Goal: Information Seeking & Learning: Learn about a topic

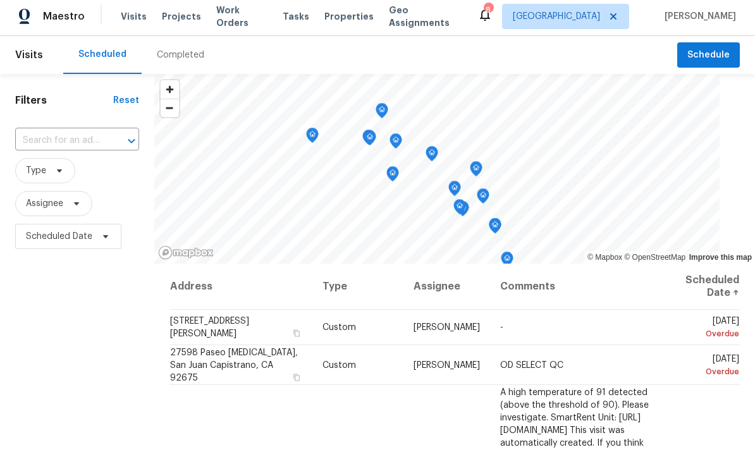
scroll to position [1, 0]
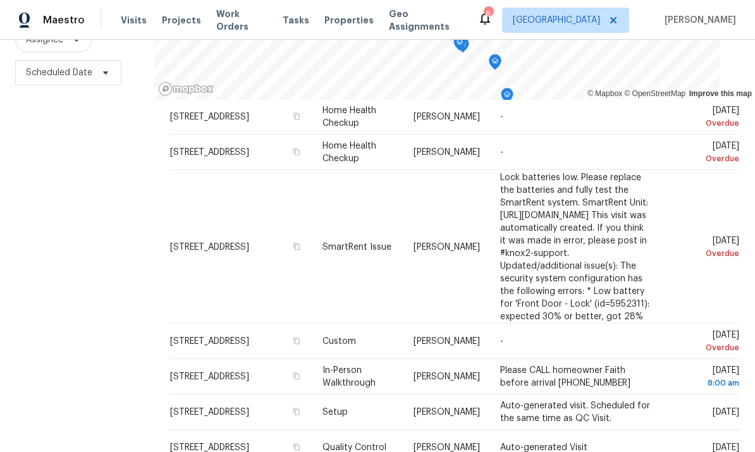
scroll to position [723, 0]
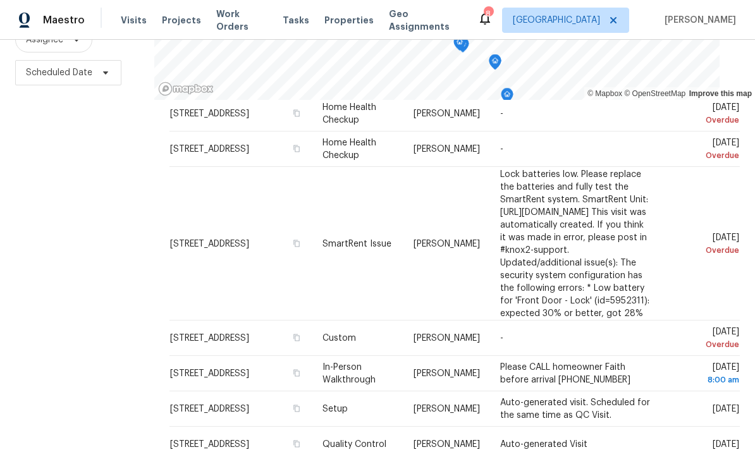
click at [64, 300] on div "Filters Reset ​ Type Assignee Scheduled Date" at bounding box center [77, 185] width 154 height 551
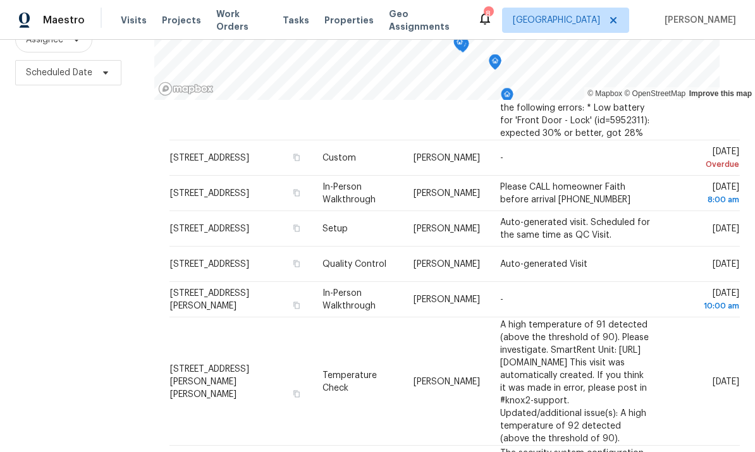
scroll to position [902, 0]
click at [90, 253] on div "Filters Reset ​ Type Assignee Scheduled Date" at bounding box center [77, 185] width 154 height 551
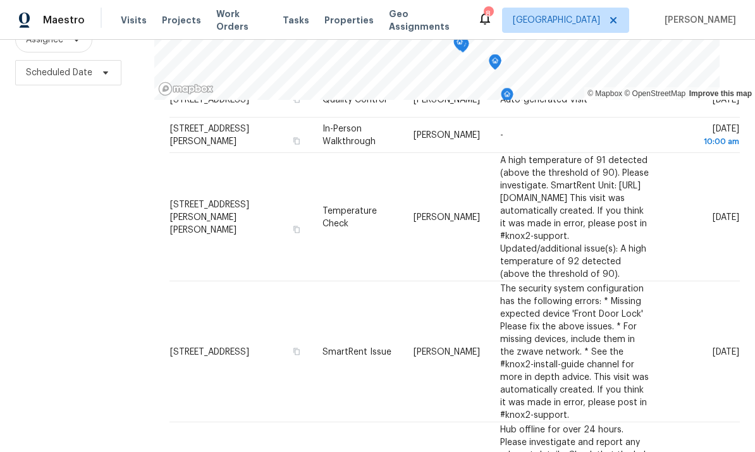
click at [80, 274] on div "Filters Reset ​ Type Assignee Scheduled Date" at bounding box center [77, 185] width 154 height 551
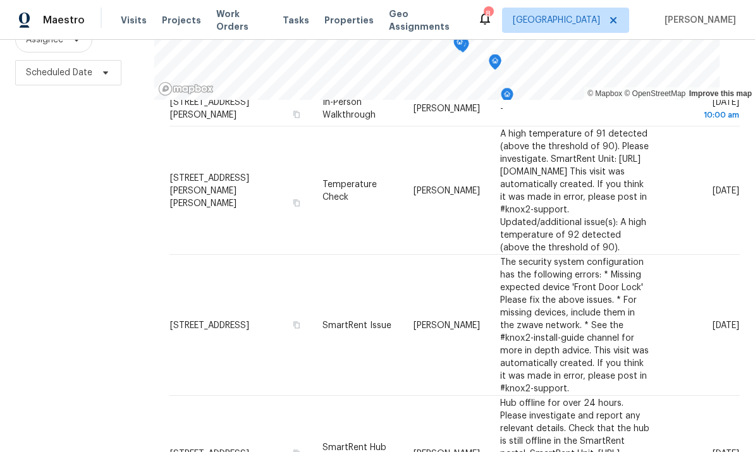
click at [80, 264] on div "Filters Reset ​ Type Assignee Scheduled Date" at bounding box center [77, 185] width 154 height 551
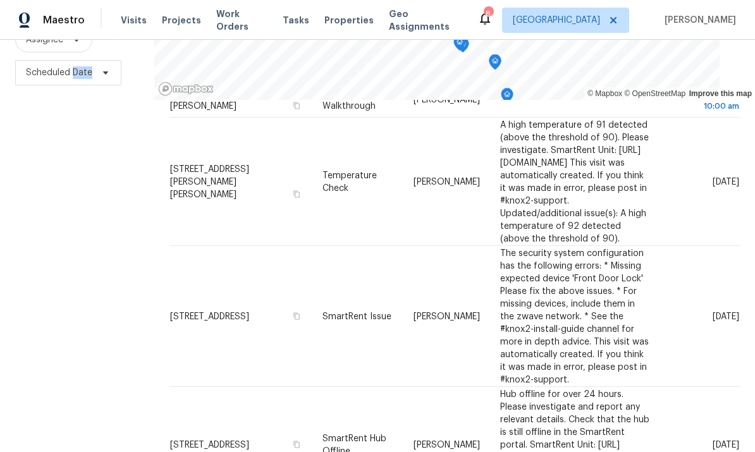
scroll to position [1102, 0]
click at [79, 375] on div "Filters Reset ​ Type Assignee Scheduled Date" at bounding box center [77, 185] width 154 height 551
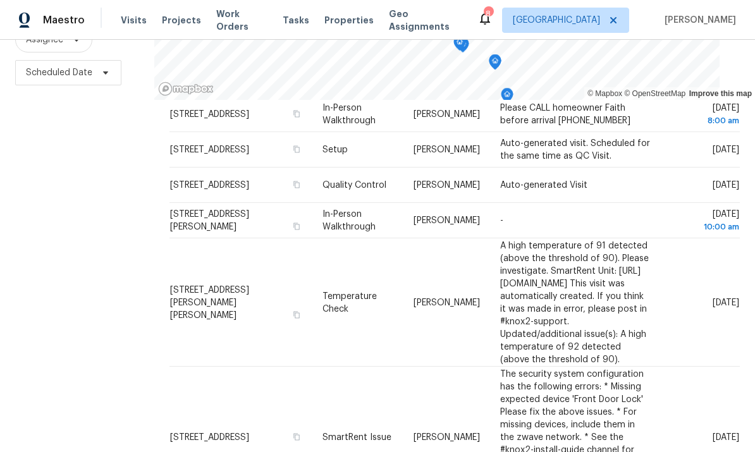
scroll to position [983, 0]
click at [71, 324] on div "Filters Reset ​ Type Assignee Scheduled Date" at bounding box center [77, 185] width 154 height 551
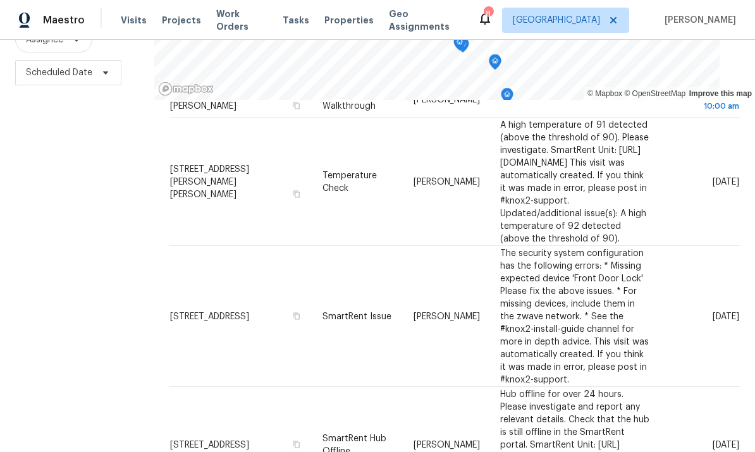
scroll to position [1102, 0]
click at [81, 303] on div "Filters Reset ​ Type Assignee Scheduled Date" at bounding box center [77, 185] width 154 height 551
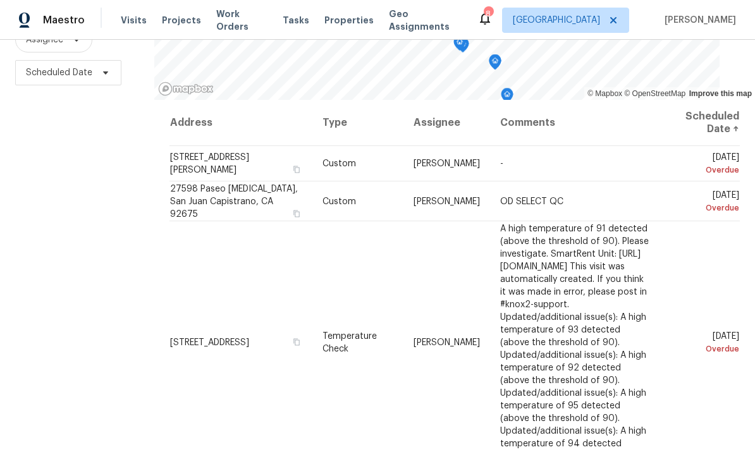
scroll to position [0, 0]
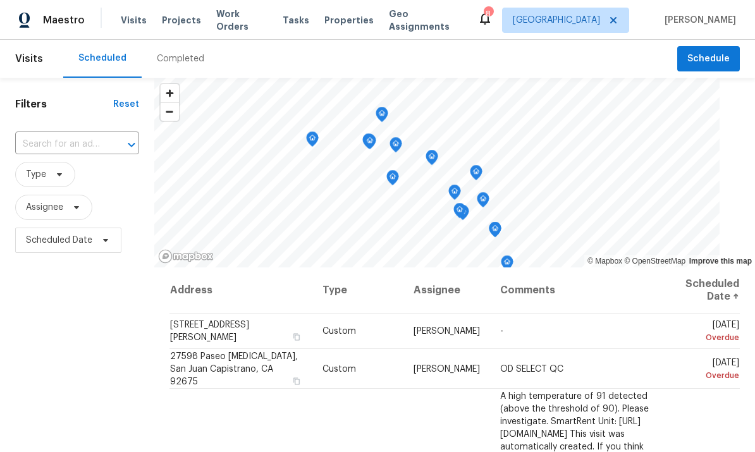
click at [241, 16] on span "Work Orders" at bounding box center [241, 20] width 51 height 25
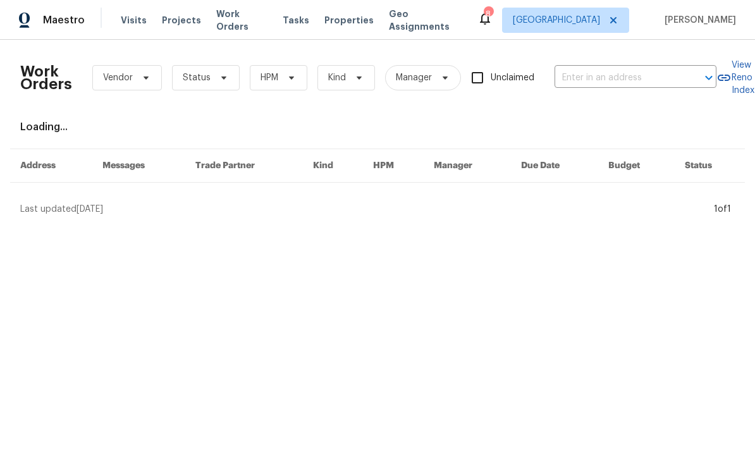
click at [634, 78] on input "text" at bounding box center [617, 78] width 126 height 20
type input "lexicon"
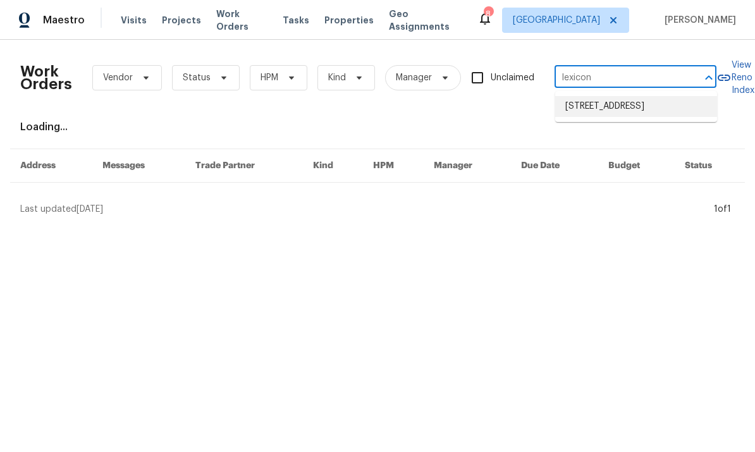
click at [638, 107] on li "[STREET_ADDRESS]" at bounding box center [636, 106] width 162 height 21
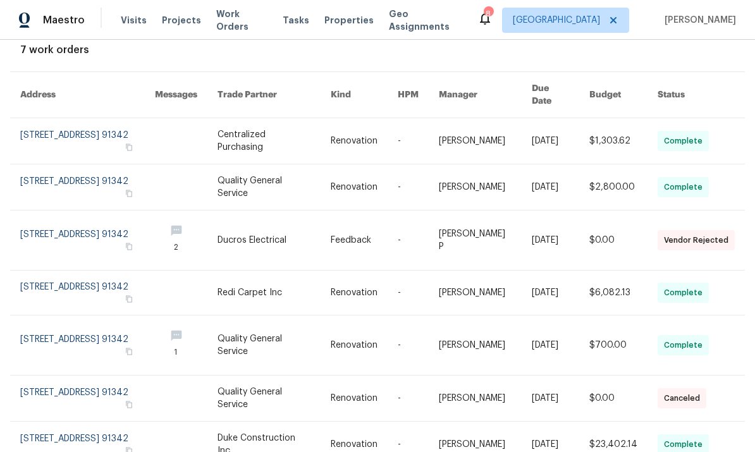
scroll to position [47, 0]
click at [513, 422] on link at bounding box center [486, 445] width 94 height 46
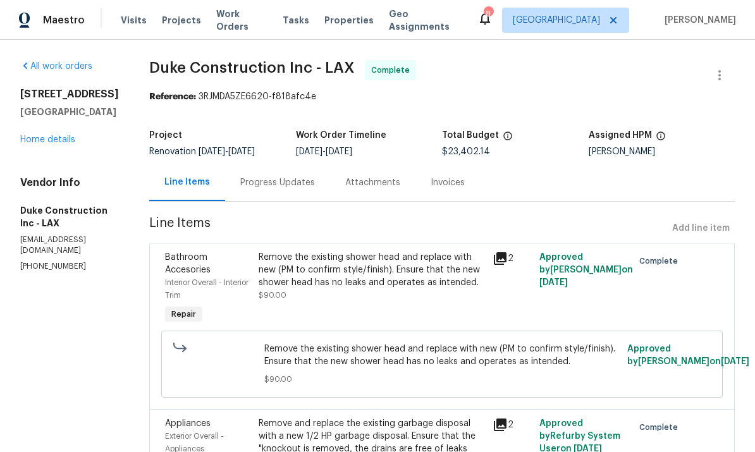
click at [51, 139] on link "Home details" at bounding box center [47, 139] width 55 height 9
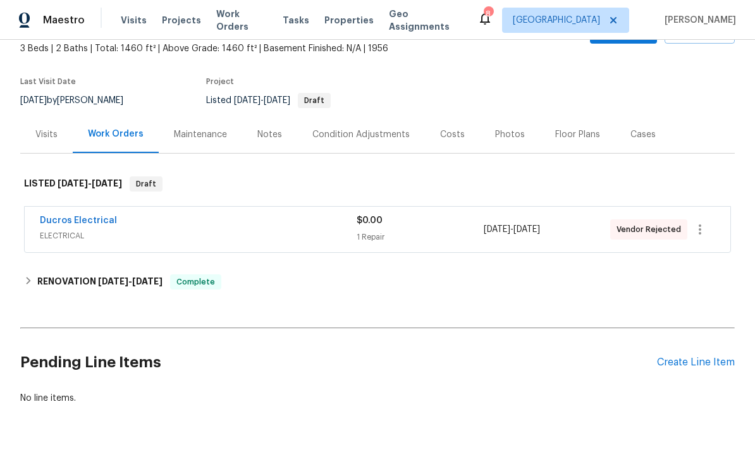
scroll to position [75, 0]
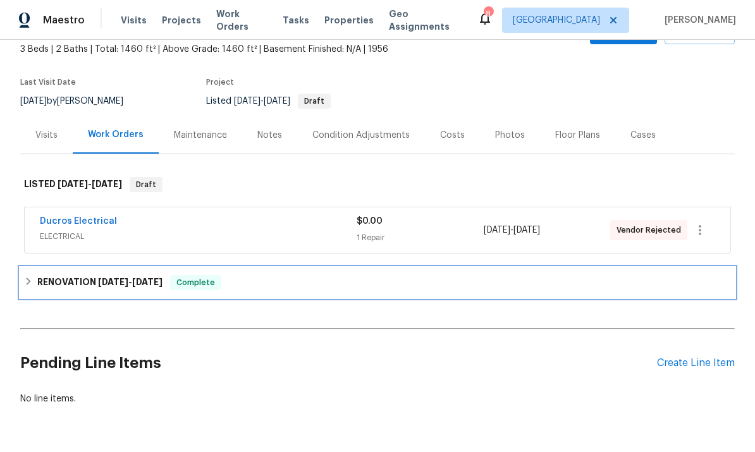
click at [597, 298] on div "RENOVATION [DATE] - [DATE] Complete" at bounding box center [377, 282] width 714 height 30
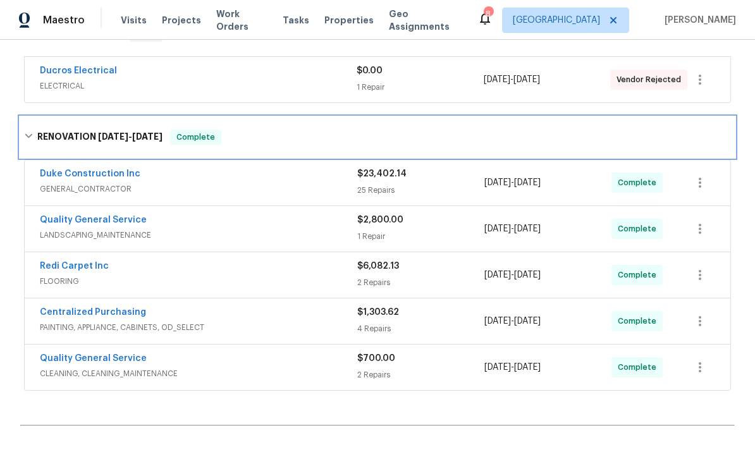
scroll to position [233, 0]
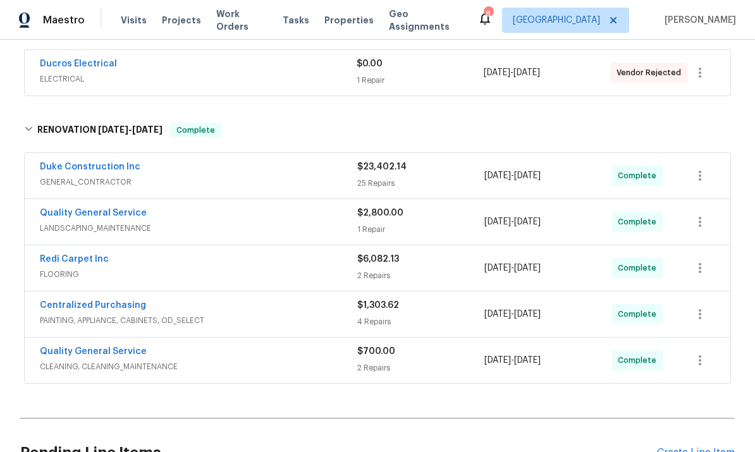
click at [188, 185] on span "GENERAL_CONTRACTOR" at bounding box center [198, 182] width 317 height 13
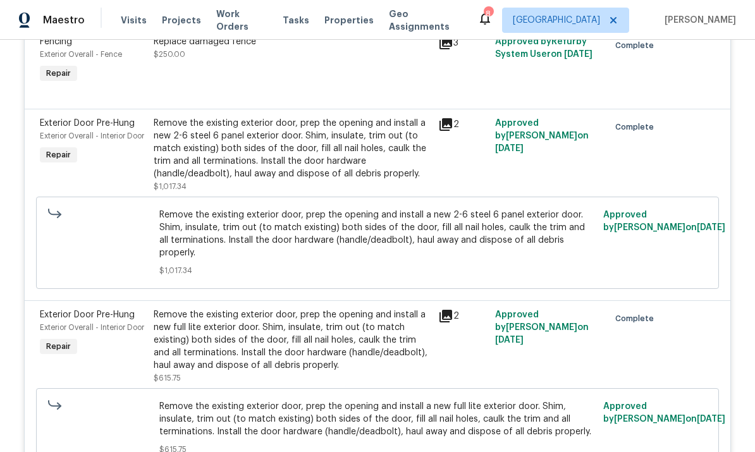
scroll to position [1332, 0]
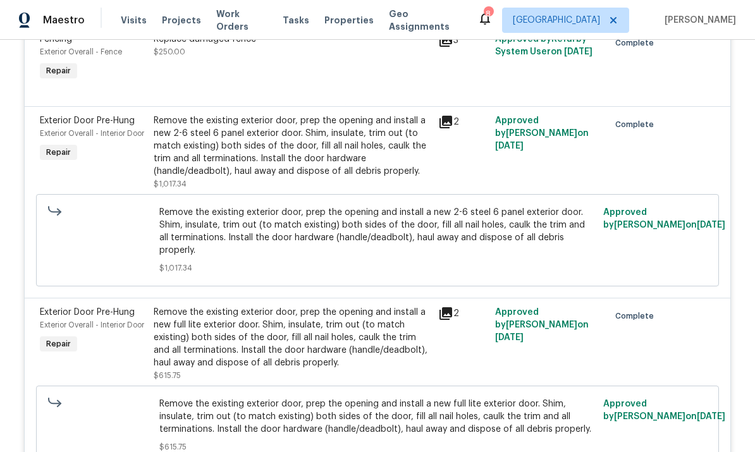
click at [439, 124] on icon at bounding box center [445, 122] width 13 height 13
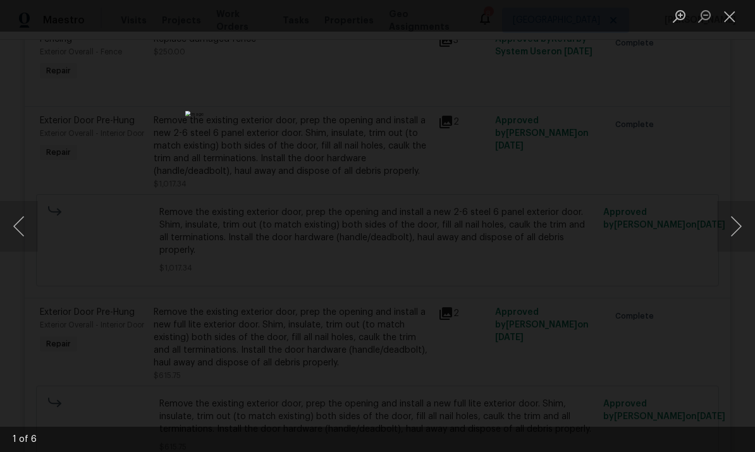
click at [734, 221] on button "Next image" at bounding box center [736, 226] width 38 height 51
click at [732, 224] on button "Next image" at bounding box center [736, 226] width 38 height 51
click at [722, 221] on button "Next image" at bounding box center [736, 226] width 38 height 51
click at [721, 218] on button "Next image" at bounding box center [736, 226] width 38 height 51
click at [719, 219] on button "Next image" at bounding box center [736, 226] width 38 height 51
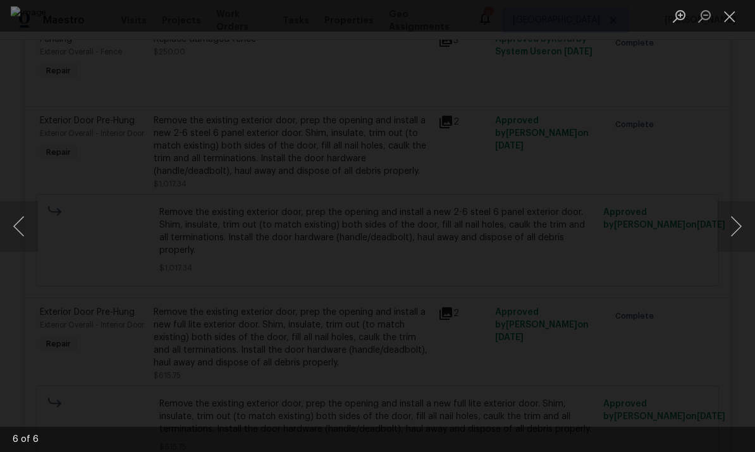
click at [710, 222] on div "Lightbox" at bounding box center [377, 226] width 755 height 452
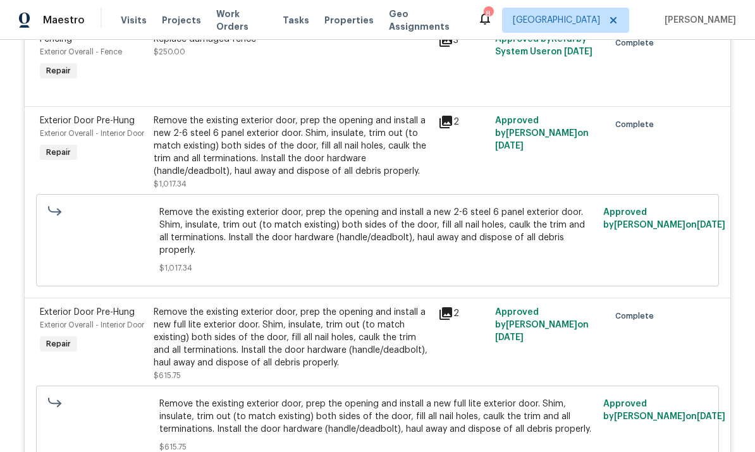
click at [718, 218] on div "Remove the existing exterior door, prep the opening and install a new 2-6 steel…" at bounding box center [377, 240] width 683 height 92
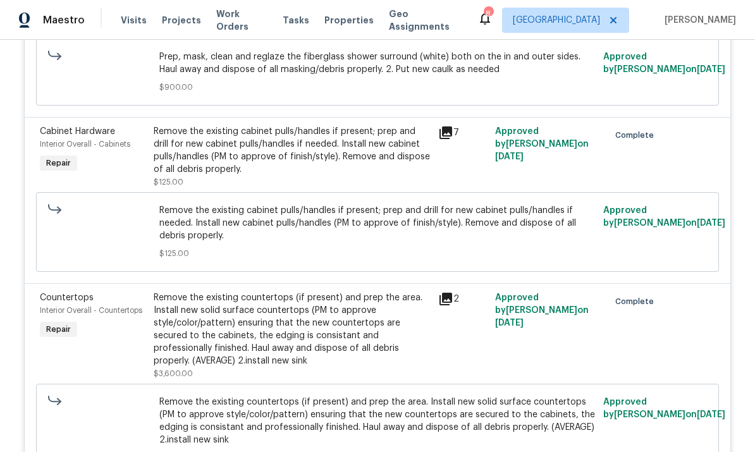
scroll to position [2592, 0]
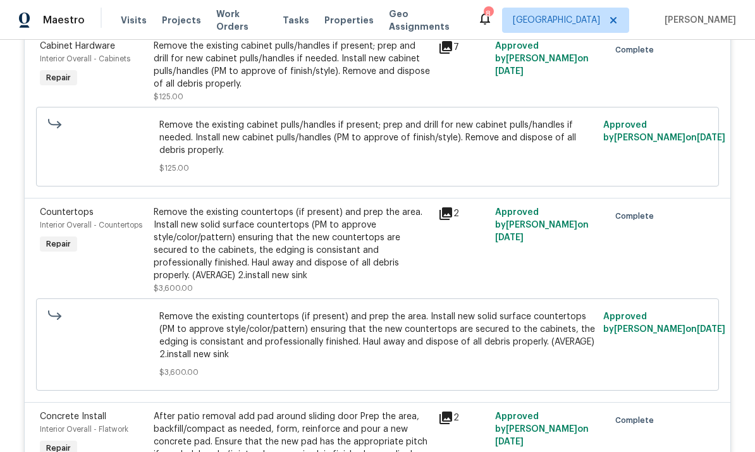
click at [449, 212] on icon at bounding box center [445, 213] width 13 height 13
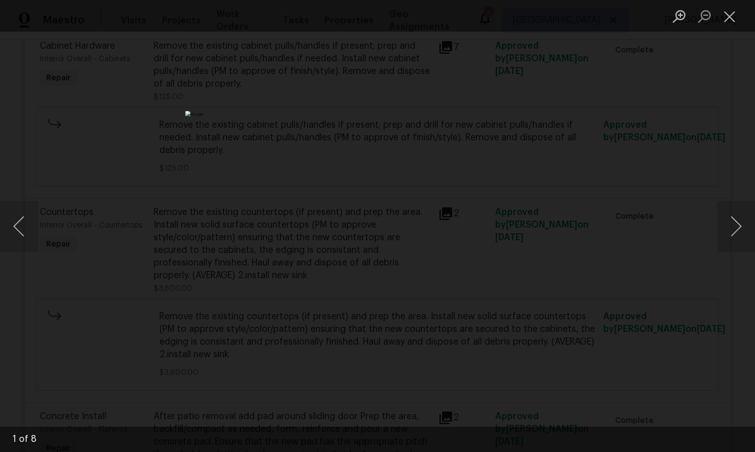
click at [739, 218] on button "Next image" at bounding box center [736, 226] width 38 height 51
click at [739, 220] on button "Next image" at bounding box center [736, 226] width 38 height 51
click at [738, 218] on button "Next image" at bounding box center [736, 226] width 38 height 51
click at [740, 216] on button "Next image" at bounding box center [736, 226] width 38 height 51
click at [736, 212] on button "Next image" at bounding box center [736, 226] width 38 height 51
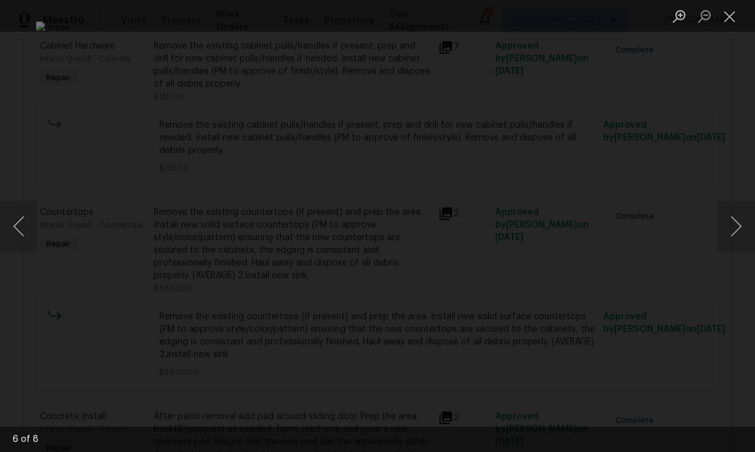
click at [736, 215] on button "Next image" at bounding box center [736, 226] width 38 height 51
click at [723, 214] on button "Next image" at bounding box center [736, 226] width 38 height 51
click at [732, 214] on button "Next image" at bounding box center [736, 226] width 38 height 51
click at [734, 217] on button "Next image" at bounding box center [736, 226] width 38 height 51
click at [732, 212] on button "Next image" at bounding box center [736, 226] width 38 height 51
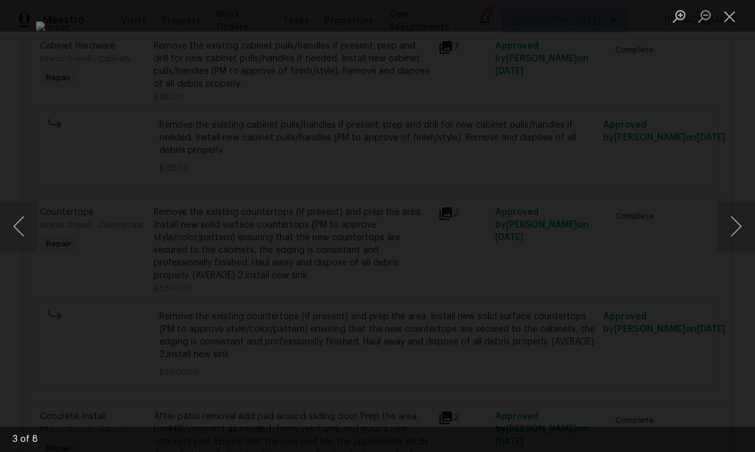
click at [728, 204] on button "Next image" at bounding box center [736, 226] width 38 height 51
click at [727, 208] on button "Next image" at bounding box center [736, 226] width 38 height 51
click at [728, 204] on button "Next image" at bounding box center [736, 226] width 38 height 51
click at [721, 207] on button "Next image" at bounding box center [736, 226] width 38 height 51
click at [720, 217] on button "Next image" at bounding box center [736, 226] width 38 height 51
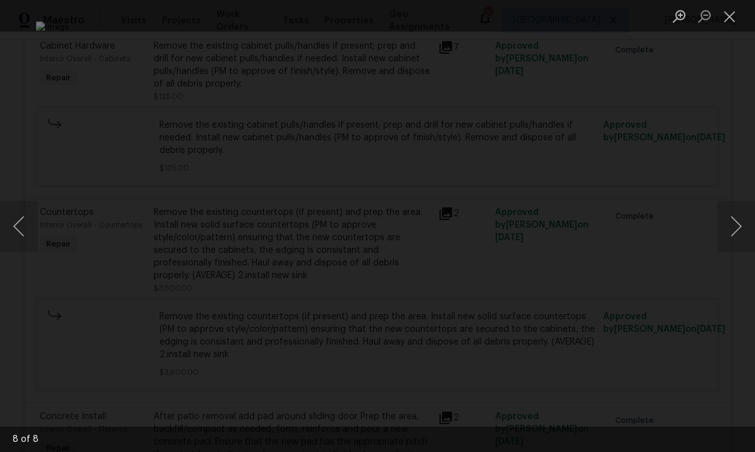
click at [724, 215] on button "Next image" at bounding box center [736, 226] width 38 height 51
click at [721, 214] on button "Next image" at bounding box center [736, 226] width 38 height 51
click at [738, 216] on button "Next image" at bounding box center [736, 226] width 38 height 51
click at [14, 229] on button "Previous image" at bounding box center [19, 226] width 38 height 51
click at [738, 8] on button "Close lightbox" at bounding box center [729, 16] width 25 height 22
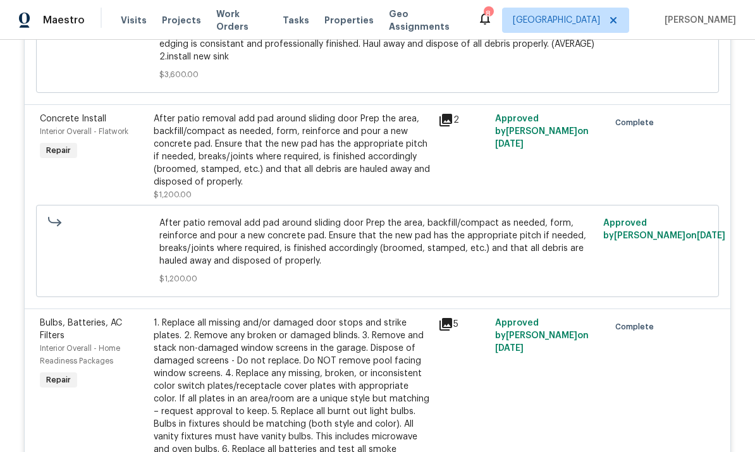
scroll to position [2886, 0]
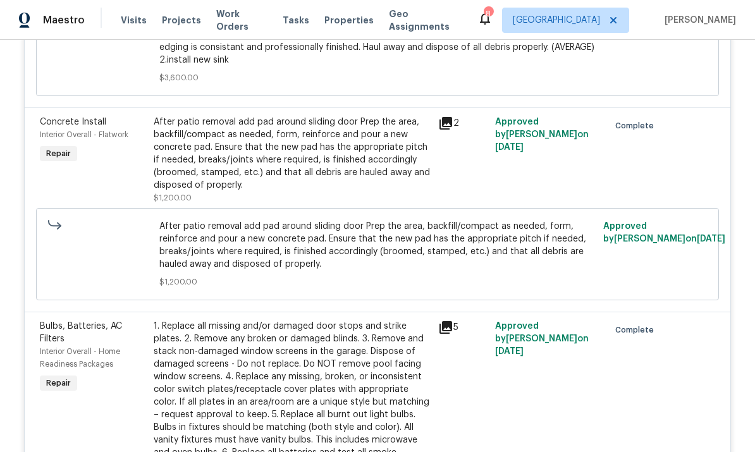
click at [446, 121] on icon at bounding box center [445, 123] width 15 height 15
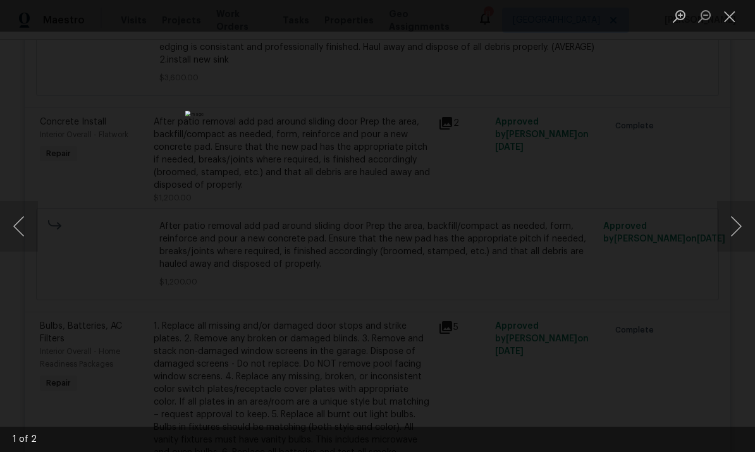
click at [731, 230] on button "Next image" at bounding box center [736, 226] width 38 height 51
click at [730, 225] on button "Next image" at bounding box center [736, 226] width 38 height 51
click at [731, 228] on button "Next image" at bounding box center [736, 226] width 38 height 51
click at [731, 226] on button "Next image" at bounding box center [736, 226] width 38 height 51
click at [731, 229] on button "Next image" at bounding box center [736, 226] width 38 height 51
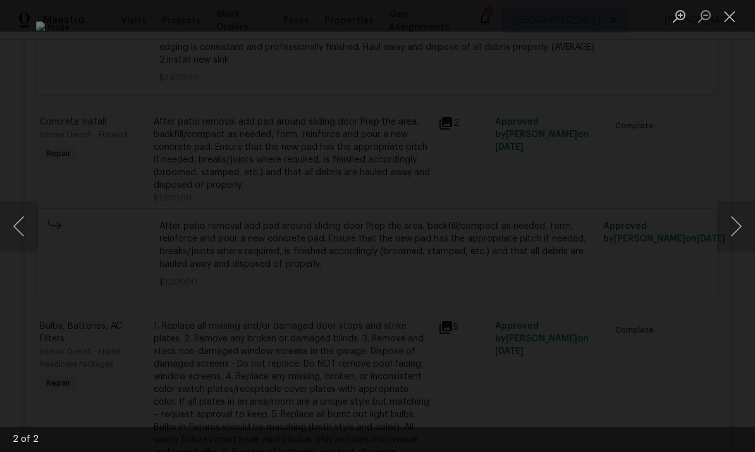
click at [731, 11] on button "Close lightbox" at bounding box center [729, 16] width 25 height 22
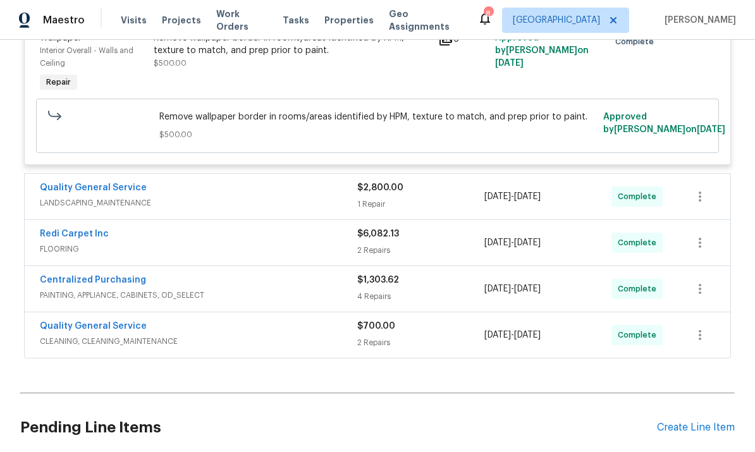
scroll to position [4354, 0]
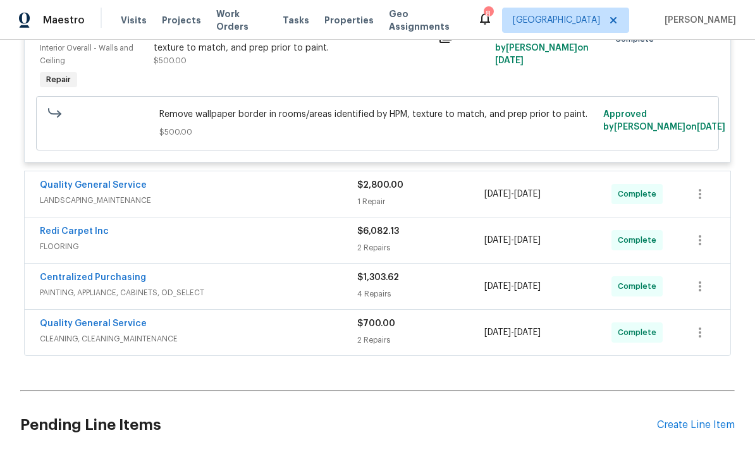
click at [540, 245] on span "[DATE]" at bounding box center [527, 240] width 27 height 9
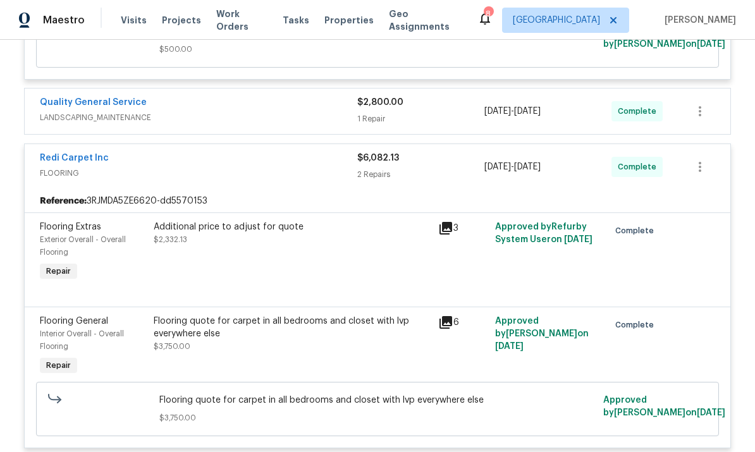
scroll to position [4438, 0]
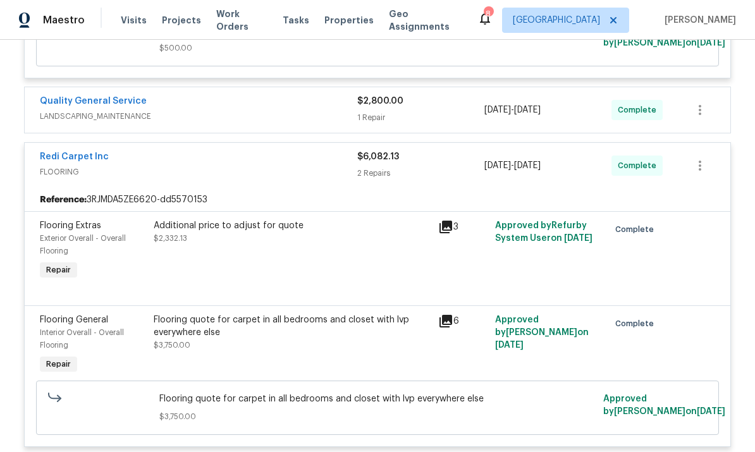
click at [447, 325] on icon at bounding box center [445, 321] width 13 height 13
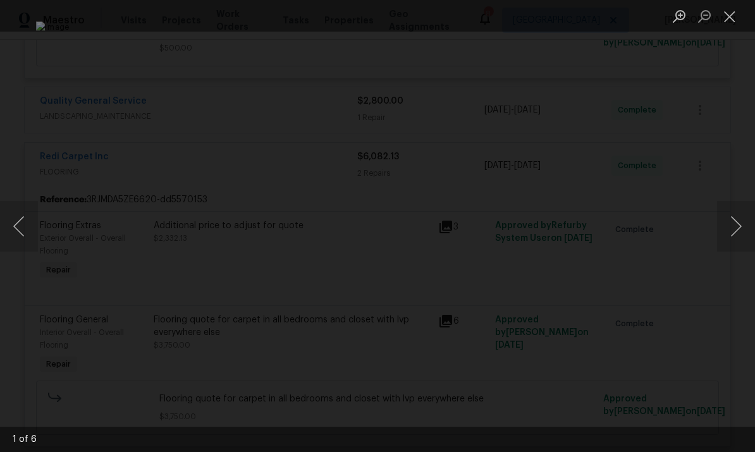
click at [726, 222] on button "Next image" at bounding box center [736, 226] width 38 height 51
click at [721, 223] on button "Next image" at bounding box center [736, 226] width 38 height 51
click at [720, 224] on button "Next image" at bounding box center [736, 226] width 38 height 51
click at [720, 226] on button "Next image" at bounding box center [736, 226] width 38 height 51
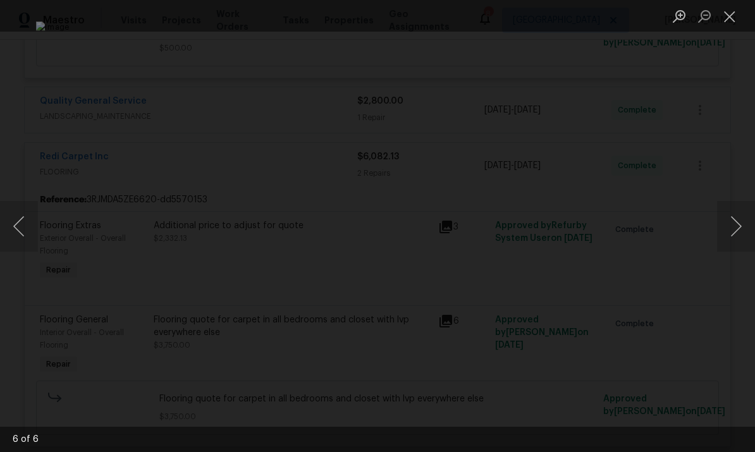
click at [720, 223] on button "Next image" at bounding box center [736, 226] width 38 height 51
click at [719, 221] on button "Next image" at bounding box center [736, 226] width 38 height 51
click at [714, 228] on div "Lightbox" at bounding box center [377, 226] width 755 height 452
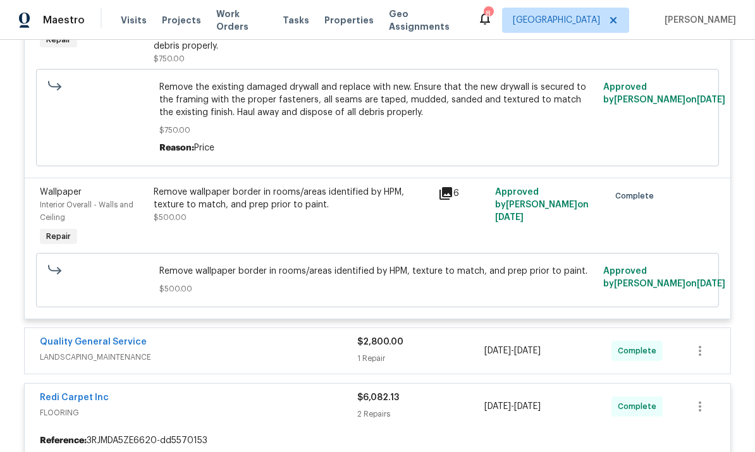
scroll to position [4198, 0]
click at [539, 344] on div "[DATE] - [DATE]" at bounding box center [547, 350] width 127 height 30
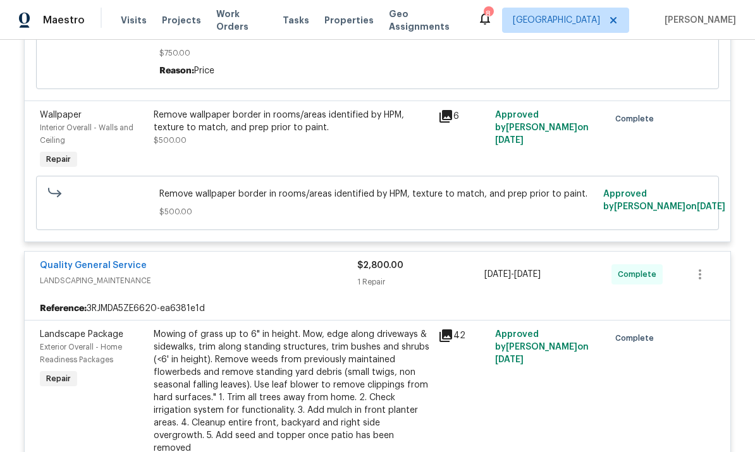
scroll to position [4341, 0]
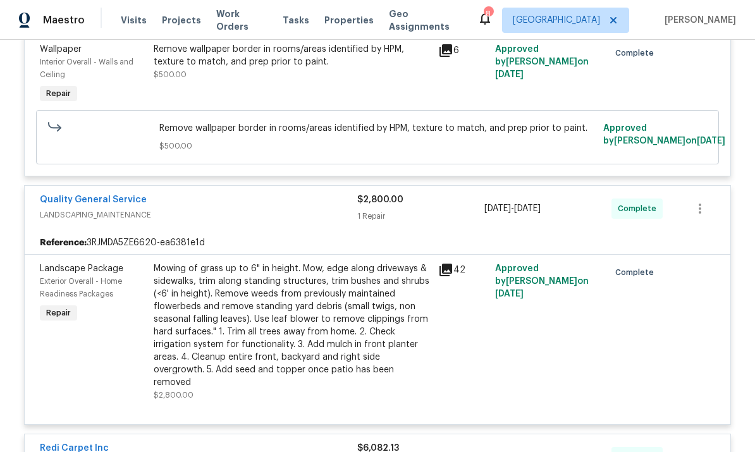
click at [446, 270] on icon at bounding box center [445, 270] width 13 height 13
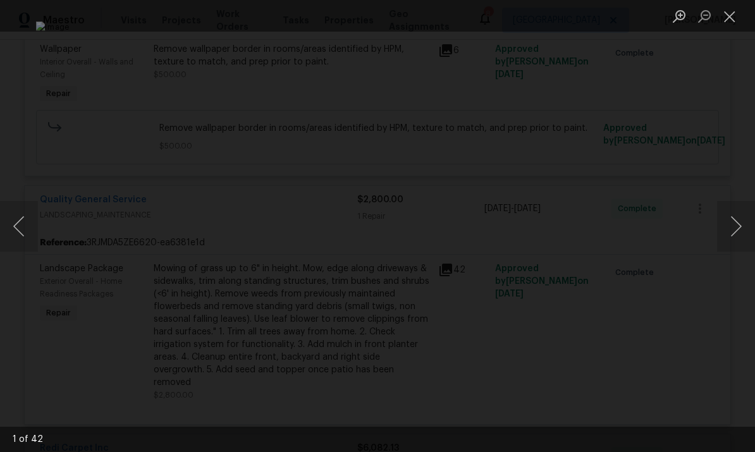
click at [722, 227] on button "Next image" at bounding box center [736, 226] width 38 height 51
click at [724, 233] on button "Next image" at bounding box center [736, 226] width 38 height 51
click at [736, 230] on button "Next image" at bounding box center [736, 226] width 38 height 51
click at [732, 229] on button "Next image" at bounding box center [736, 226] width 38 height 51
click at [726, 229] on button "Next image" at bounding box center [736, 226] width 38 height 51
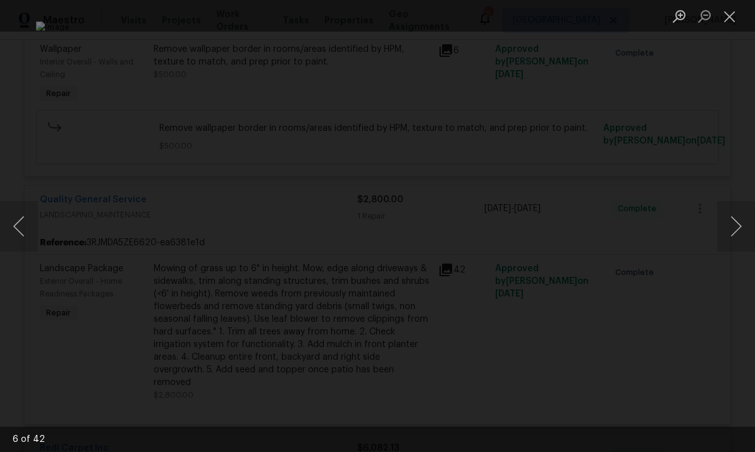
click at [724, 232] on button "Next image" at bounding box center [736, 226] width 38 height 51
click at [729, 229] on button "Next image" at bounding box center [736, 226] width 38 height 51
click at [729, 227] on button "Next image" at bounding box center [736, 226] width 38 height 51
click at [725, 224] on button "Next image" at bounding box center [736, 226] width 38 height 51
click at [725, 230] on button "Next image" at bounding box center [736, 226] width 38 height 51
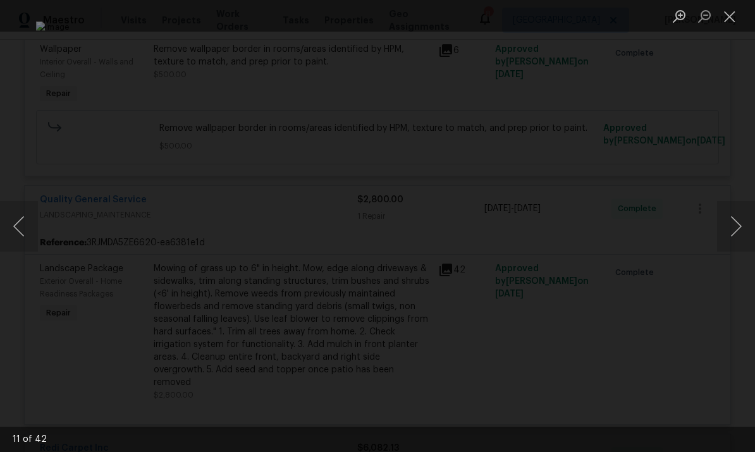
click at [722, 233] on button "Next image" at bounding box center [736, 226] width 38 height 51
click at [722, 231] on button "Next image" at bounding box center [736, 226] width 38 height 51
click at [721, 233] on button "Next image" at bounding box center [736, 226] width 38 height 51
click at [724, 234] on button "Next image" at bounding box center [736, 226] width 38 height 51
click at [724, 231] on button "Next image" at bounding box center [736, 226] width 38 height 51
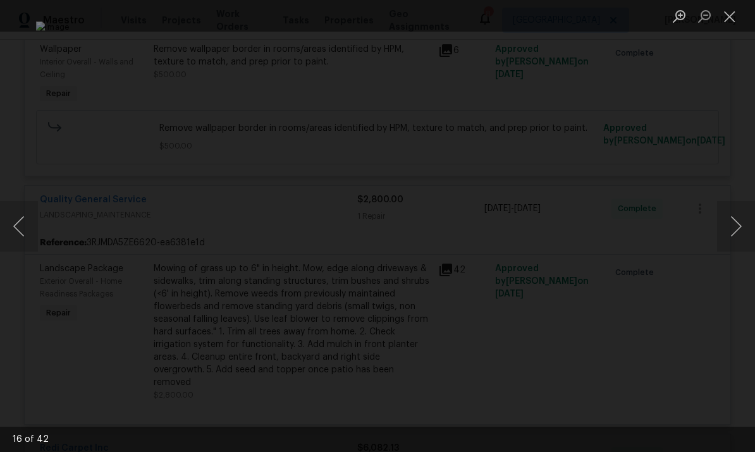
click at [723, 229] on button "Next image" at bounding box center [736, 226] width 38 height 51
click at [717, 229] on button "Next image" at bounding box center [736, 226] width 38 height 51
click at [722, 240] on button "Next image" at bounding box center [736, 226] width 38 height 51
click at [729, 226] on button "Next image" at bounding box center [736, 226] width 38 height 51
click at [733, 230] on button "Next image" at bounding box center [736, 226] width 38 height 51
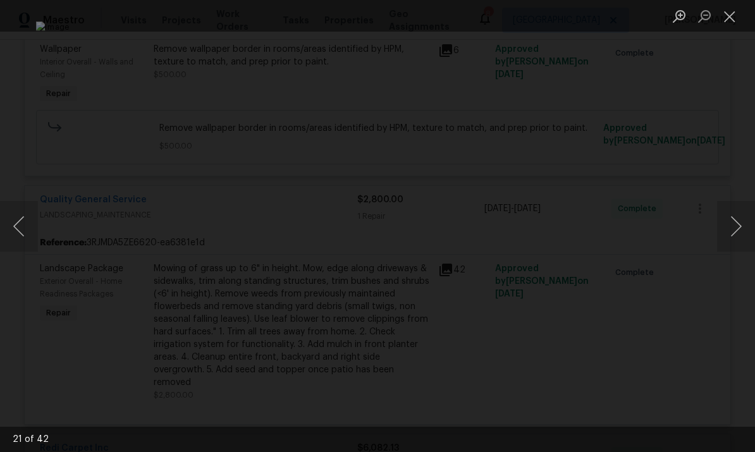
click at [734, 223] on button "Next image" at bounding box center [736, 226] width 38 height 51
click at [732, 226] on button "Next image" at bounding box center [736, 226] width 38 height 51
click at [733, 226] on button "Next image" at bounding box center [736, 226] width 38 height 51
click at [734, 224] on button "Next image" at bounding box center [736, 226] width 38 height 51
click at [736, 222] on button "Next image" at bounding box center [736, 226] width 38 height 51
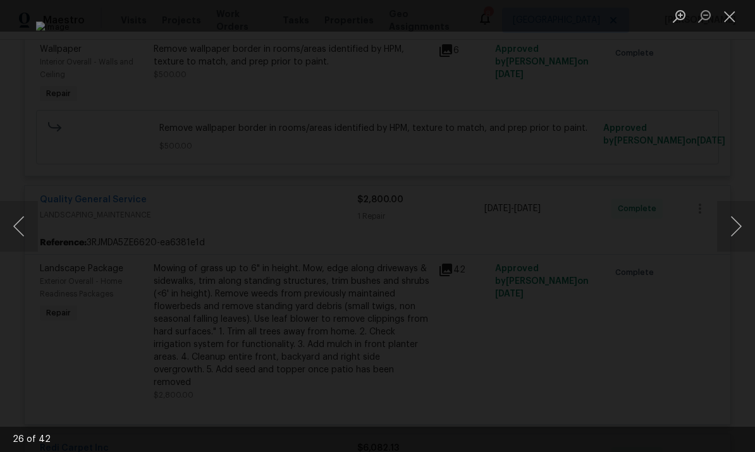
click at [731, 238] on button "Next image" at bounding box center [736, 226] width 38 height 51
click at [738, 219] on button "Next image" at bounding box center [736, 226] width 38 height 51
click at [736, 213] on button "Next image" at bounding box center [736, 226] width 38 height 51
click at [734, 210] on button "Next image" at bounding box center [736, 226] width 38 height 51
click at [732, 19] on button "Close lightbox" at bounding box center [729, 16] width 25 height 22
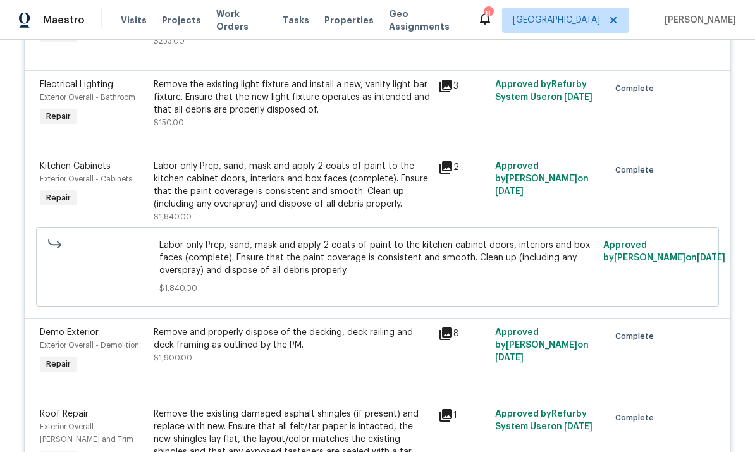
scroll to position [653, 0]
click at [451, 341] on icon at bounding box center [445, 334] width 13 height 13
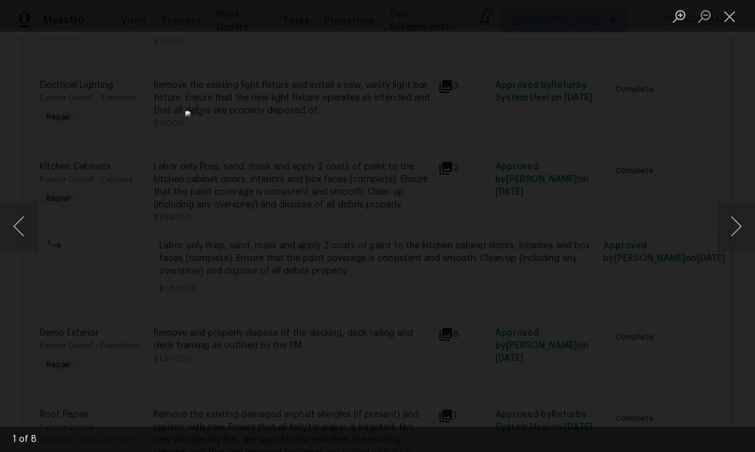
click at [728, 224] on button "Next image" at bounding box center [736, 226] width 38 height 51
click at [729, 24] on button "Close lightbox" at bounding box center [729, 16] width 25 height 22
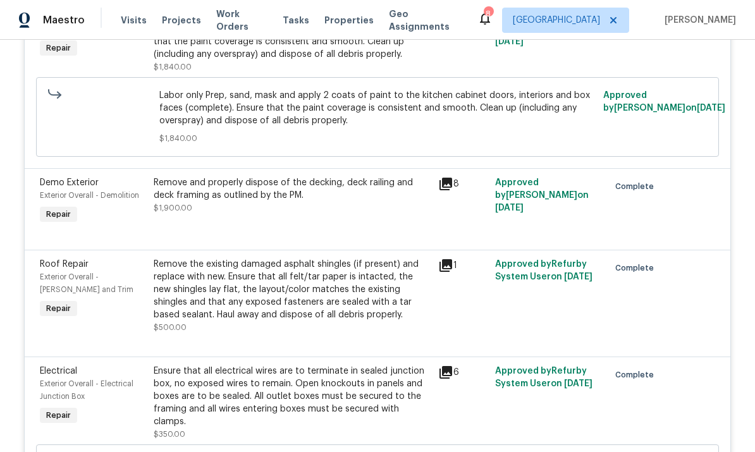
scroll to position [631, 0]
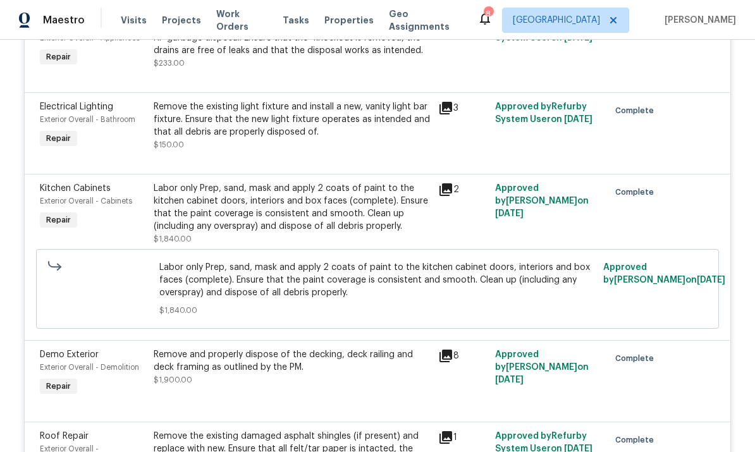
click at [442, 196] on icon at bounding box center [445, 189] width 13 height 13
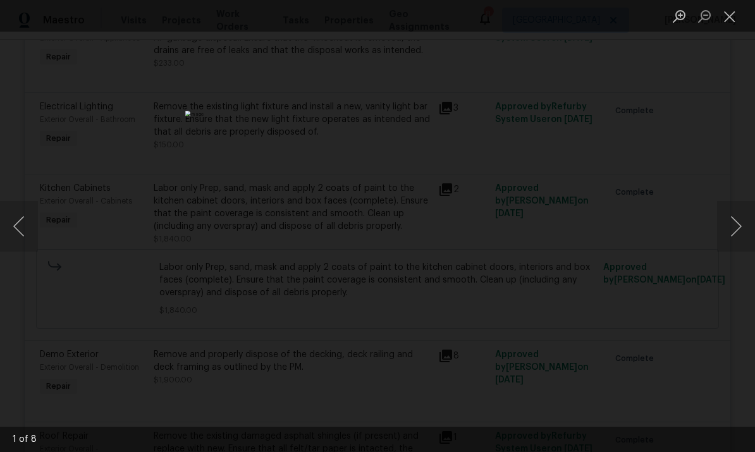
click at [734, 235] on button "Next image" at bounding box center [736, 226] width 38 height 51
click at [732, 218] on button "Next image" at bounding box center [736, 226] width 38 height 51
click at [724, 224] on button "Next image" at bounding box center [736, 226] width 38 height 51
click at [720, 221] on button "Next image" at bounding box center [736, 226] width 38 height 51
click at [724, 222] on button "Next image" at bounding box center [736, 226] width 38 height 51
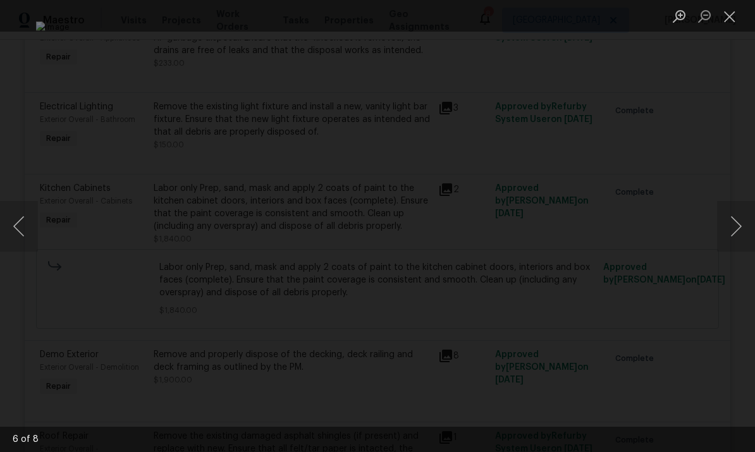
click at [722, 219] on button "Next image" at bounding box center [736, 226] width 38 height 51
click at [725, 217] on button "Next image" at bounding box center [736, 226] width 38 height 51
click at [724, 222] on button "Next image" at bounding box center [736, 226] width 38 height 51
click at [727, 219] on button "Next image" at bounding box center [736, 226] width 38 height 51
click at [731, 217] on button "Next image" at bounding box center [736, 226] width 38 height 51
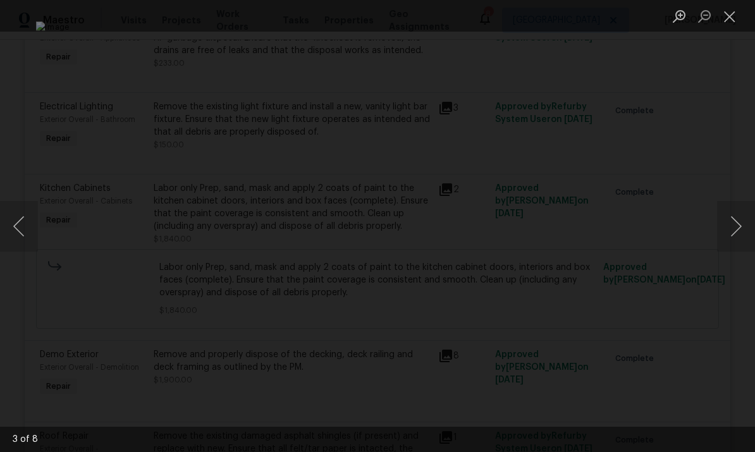
click at [731, 15] on button "Close lightbox" at bounding box center [729, 16] width 25 height 22
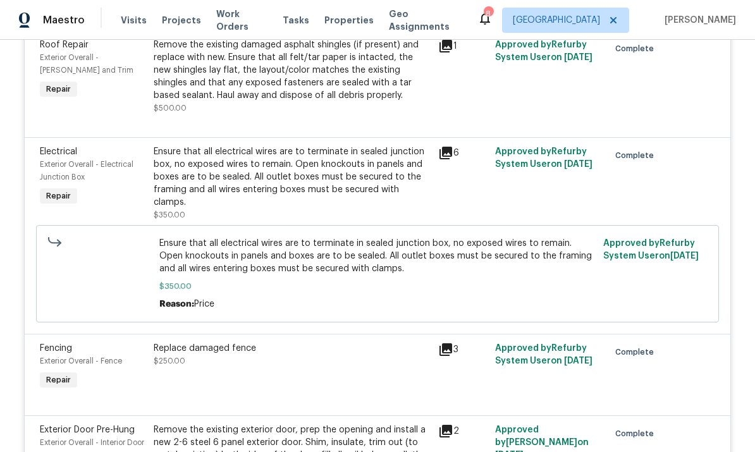
scroll to position [1080, 0]
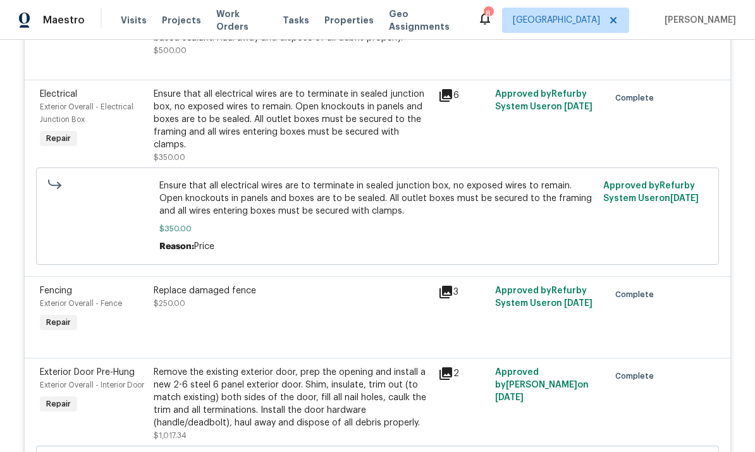
click at [445, 296] on icon at bounding box center [445, 292] width 13 height 13
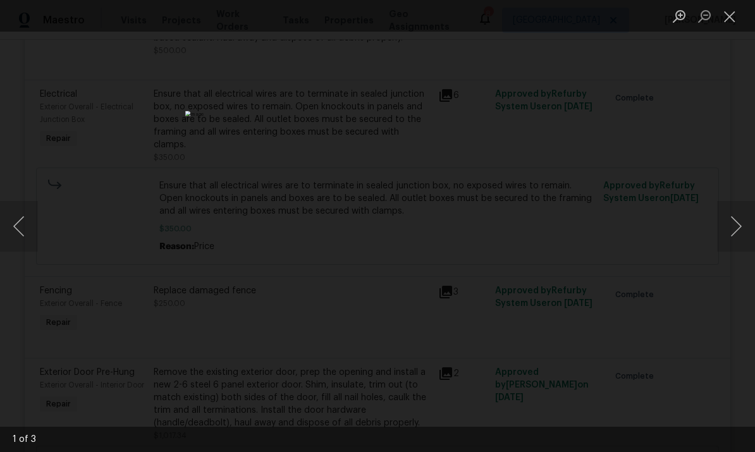
click at [731, 223] on button "Next image" at bounding box center [736, 226] width 38 height 51
click at [732, 222] on button "Next image" at bounding box center [736, 226] width 38 height 51
click at [733, 222] on button "Next image" at bounding box center [736, 226] width 38 height 51
click at [732, 221] on button "Next image" at bounding box center [736, 226] width 38 height 51
click at [731, 219] on button "Next image" at bounding box center [736, 226] width 38 height 51
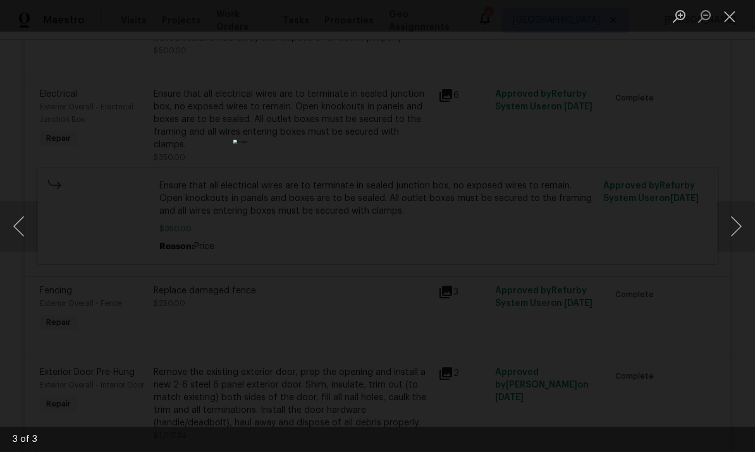
click at [736, 8] on button "Close lightbox" at bounding box center [729, 16] width 25 height 22
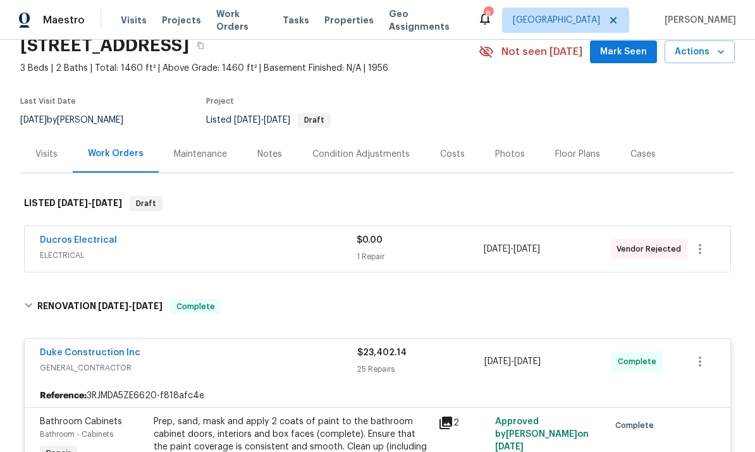
scroll to position [77, 0]
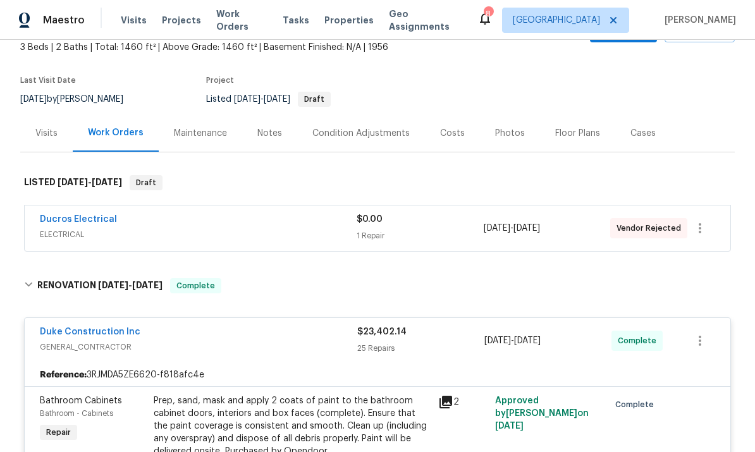
click at [277, 341] on div "Duke Construction Inc" at bounding box center [198, 332] width 317 height 15
